Goal: Task Accomplishment & Management: Complete application form

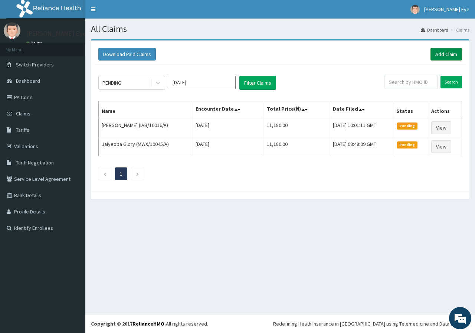
click at [451, 56] on link "Add Claim" at bounding box center [447, 54] width 32 height 13
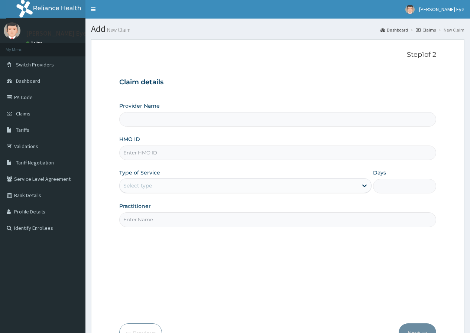
click at [153, 152] on input "HMO ID" at bounding box center [277, 153] width 317 height 14
type input "[PERSON_NAME] Eye Clinic- Ogba"
paste input "BTR/10799/A"
type input "BTR/10799/A"
click at [155, 182] on div "Select type" at bounding box center [239, 186] width 238 height 12
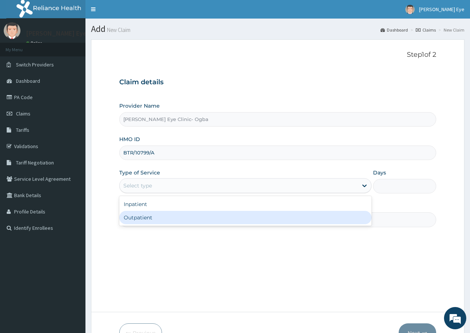
click at [159, 221] on div "Outpatient" at bounding box center [245, 217] width 252 height 13
type input "1"
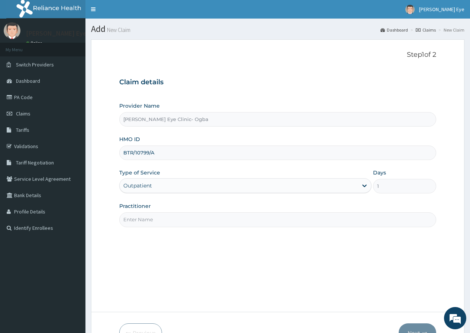
click at [160, 221] on input "Practitioner" at bounding box center [277, 219] width 317 height 14
type input "DR GIFT"
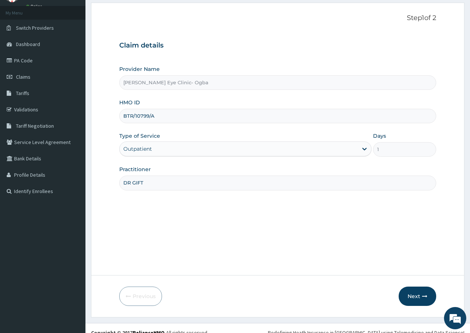
scroll to position [46, 0]
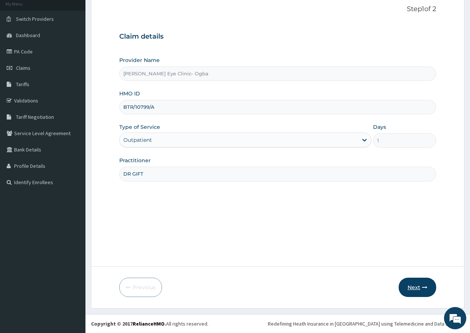
click at [413, 286] on button "Next" at bounding box center [416, 287] width 37 height 19
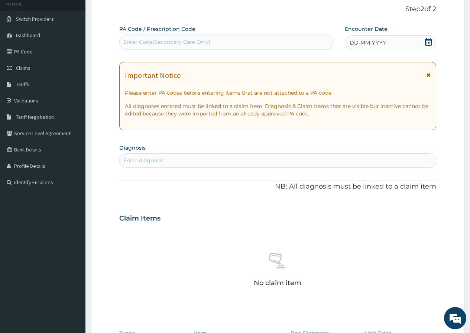
click at [150, 38] on div "Enter Code(Secondary Care Only)" at bounding box center [166, 41] width 87 height 7
paste input "PA/4C982A"
type input "PA/4C982A"
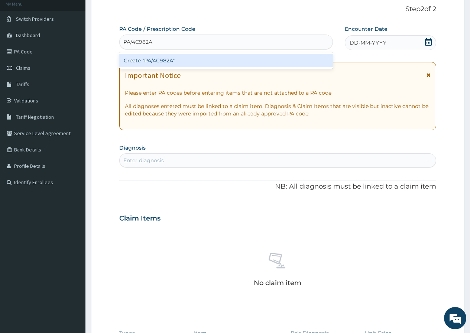
click at [161, 65] on div "Create "PA/4C982A"" at bounding box center [225, 60] width 213 height 13
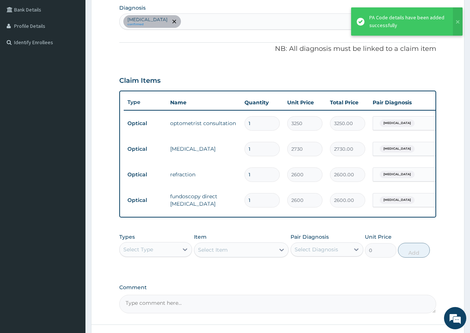
scroll to position [249, 0]
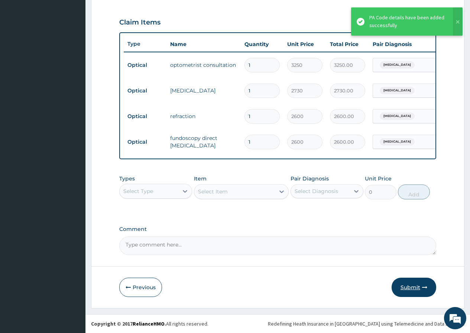
click at [407, 285] on button "Submit" at bounding box center [413, 287] width 45 height 19
